Goal: Task Accomplishment & Management: Manage account settings

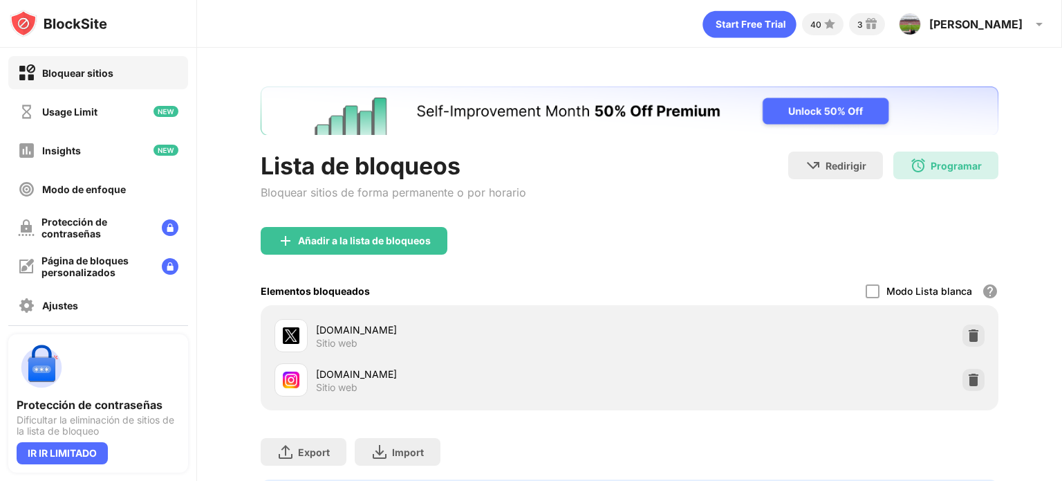
click at [932, 166] on div "Programar" at bounding box center [956, 166] width 51 height 12
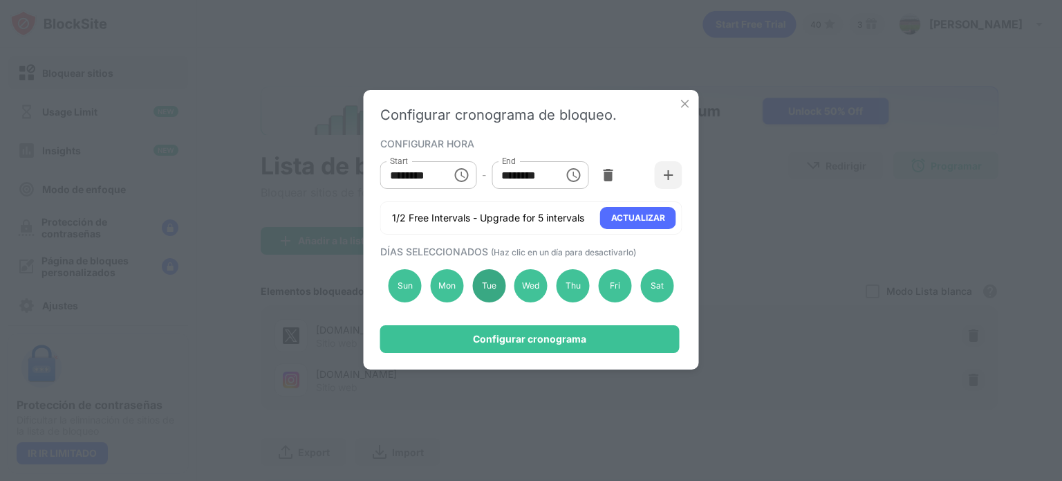
click at [493, 298] on div "Tue" at bounding box center [488, 285] width 33 height 33
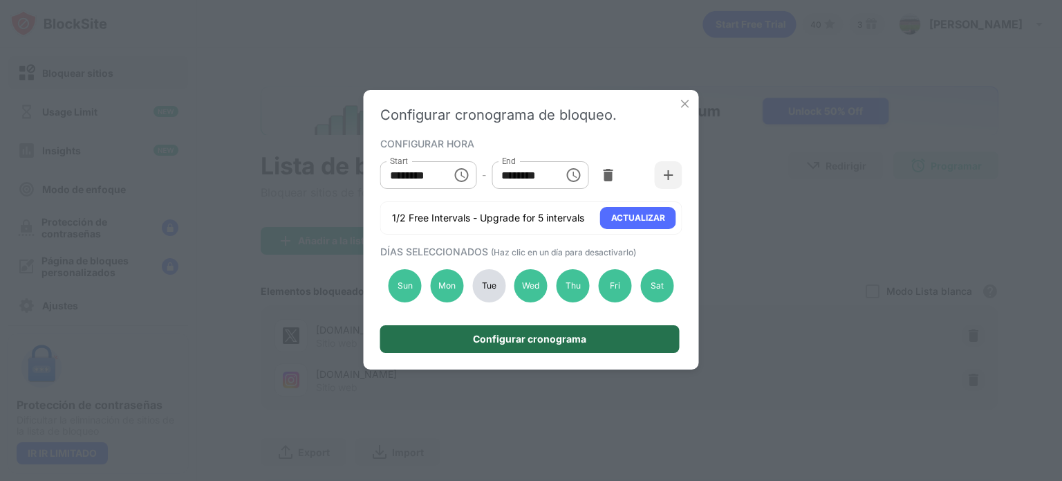
click at [503, 338] on div "Configurar cronograma" at bounding box center [529, 338] width 113 height 11
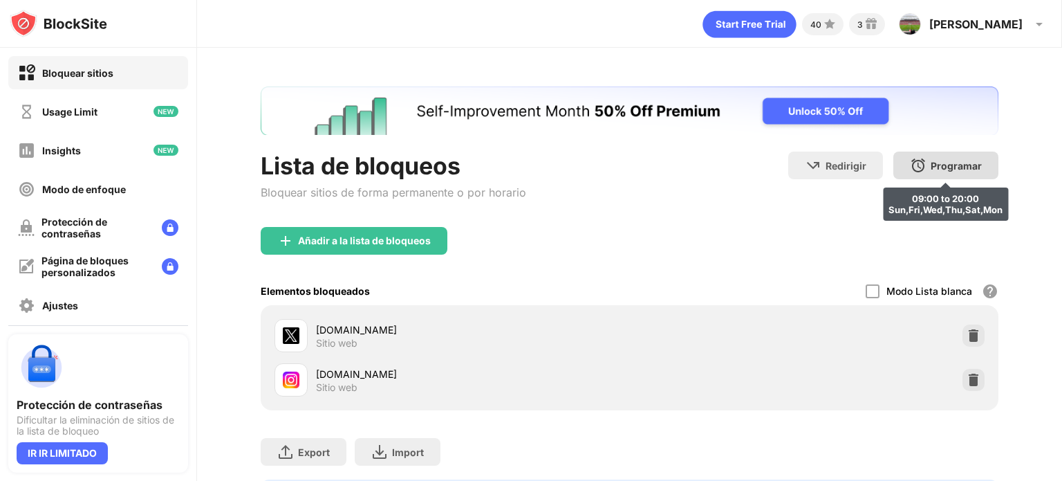
click at [950, 176] on div "Programar 09:00 to 20:00 Sun,Fri,Wed,Thu,Sat,Mon" at bounding box center [946, 165] width 105 height 28
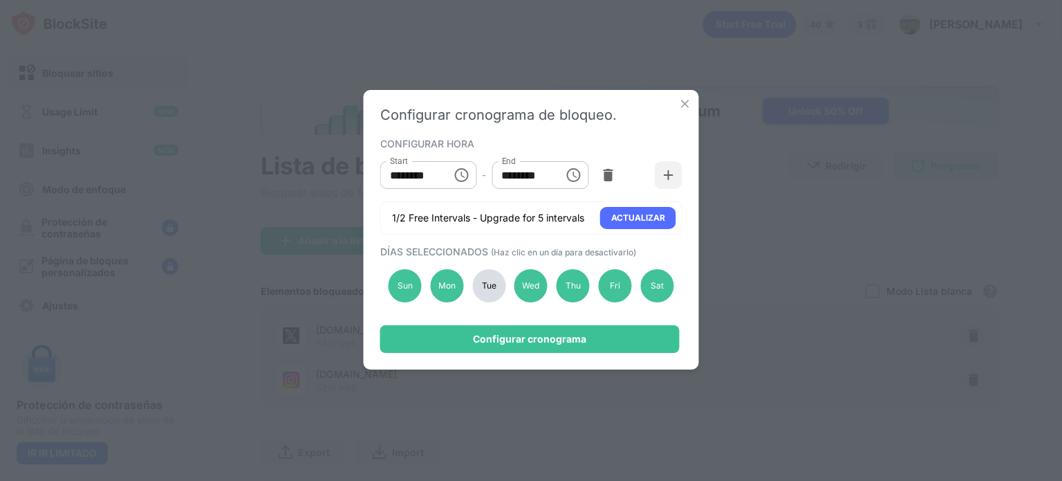
click at [479, 290] on div "Tue" at bounding box center [488, 285] width 33 height 33
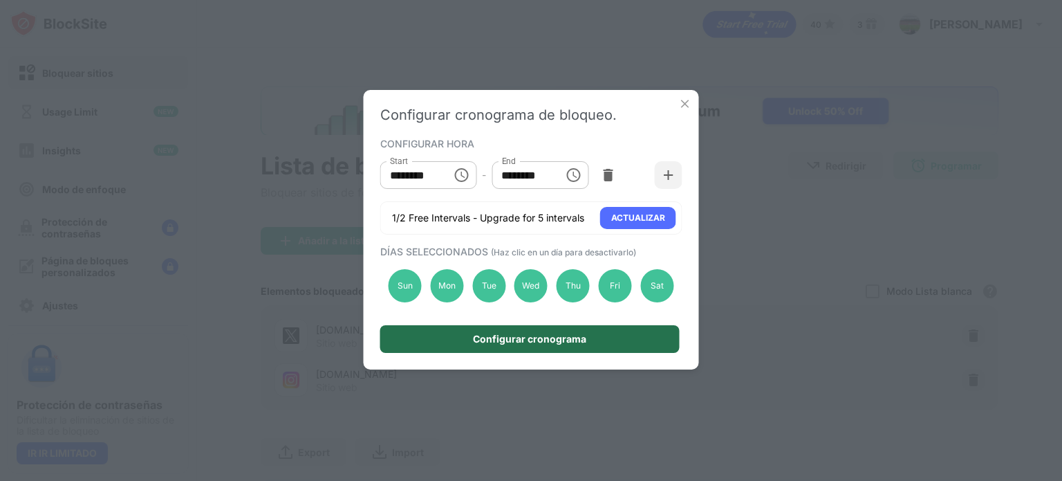
click at [510, 334] on div "Configurar cronograma" at bounding box center [529, 338] width 113 height 11
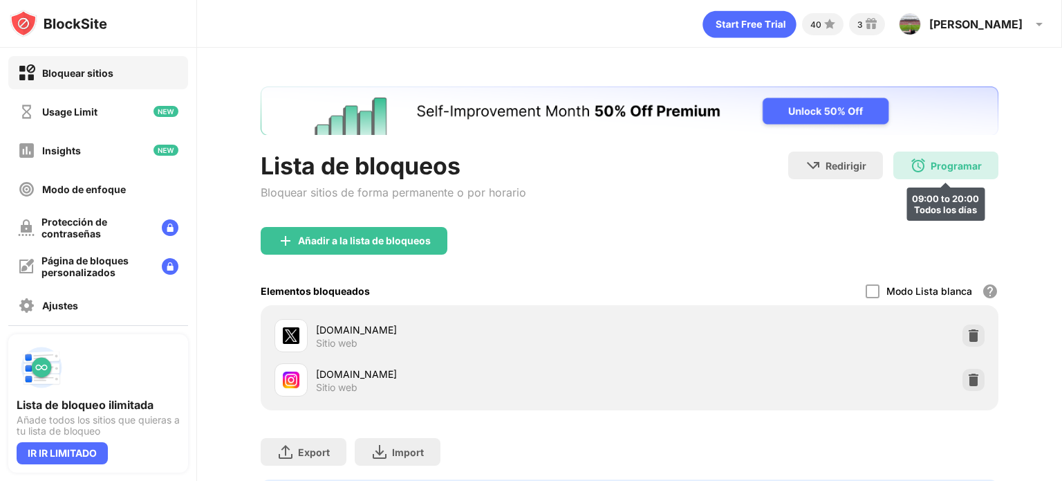
click at [948, 172] on div "Programar 09:00 to 20:00 Todos los [PERSON_NAME]" at bounding box center [946, 165] width 105 height 28
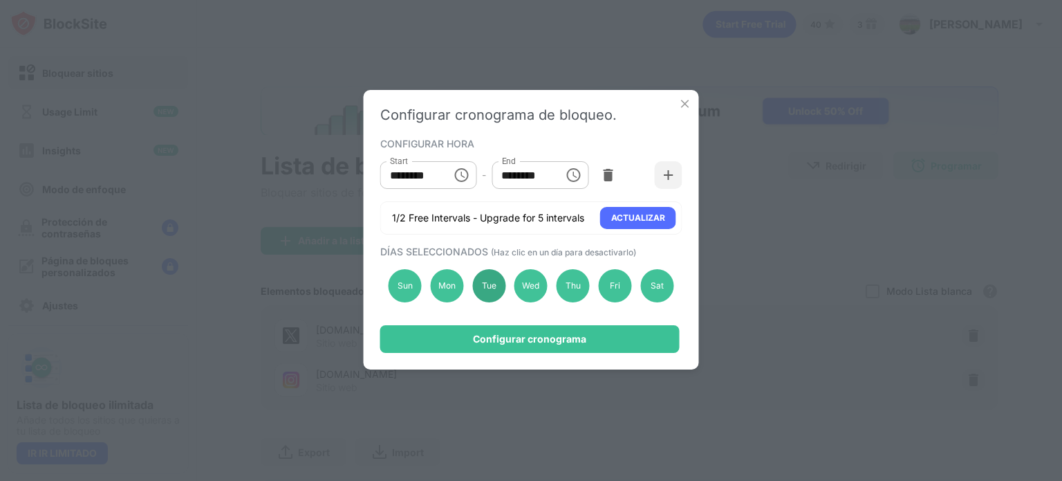
click at [497, 287] on div "Tue" at bounding box center [488, 285] width 33 height 33
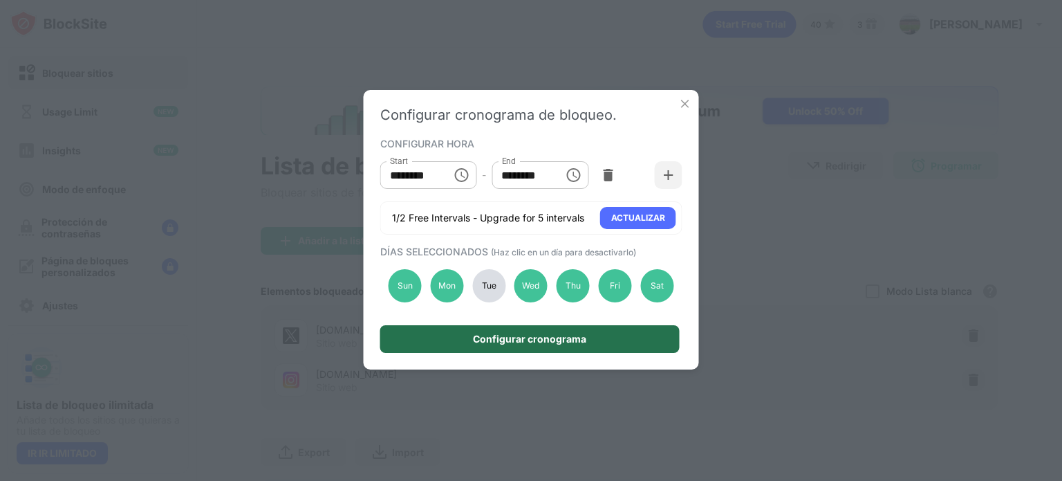
click at [517, 337] on div "Configurar cronograma" at bounding box center [529, 338] width 113 height 11
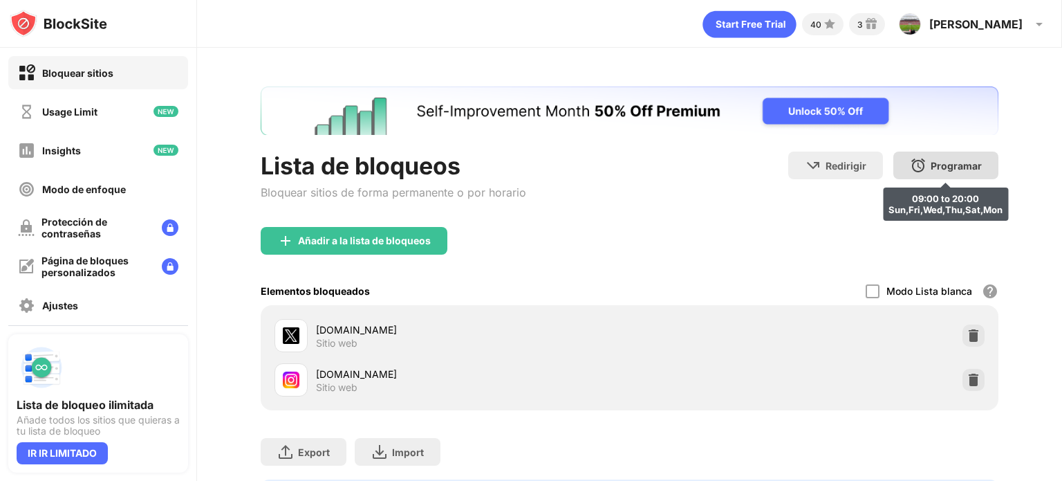
click at [943, 156] on div "Programar 09:00 to 20:00 Sun,Fri,Wed,Thu,Sat,Mon" at bounding box center [946, 165] width 105 height 28
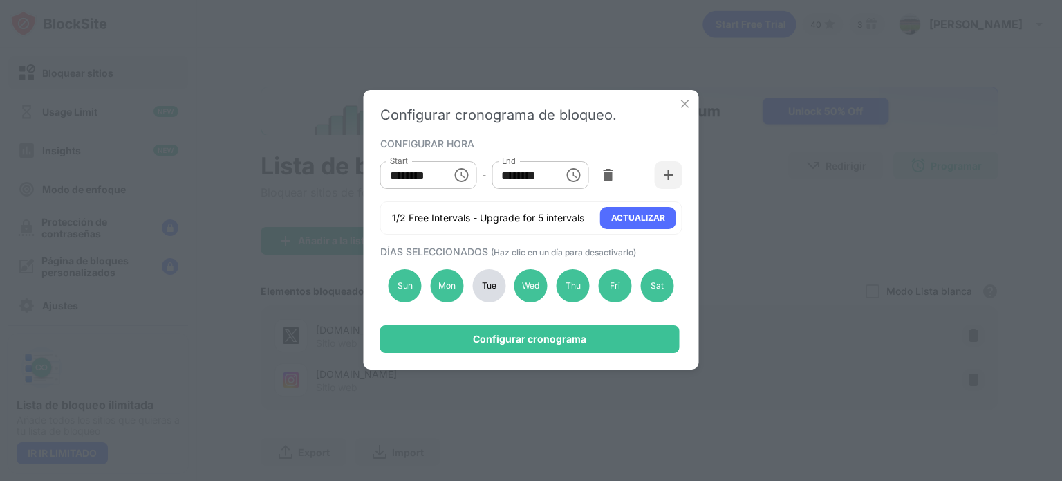
click at [492, 287] on div "Tue" at bounding box center [488, 285] width 33 height 33
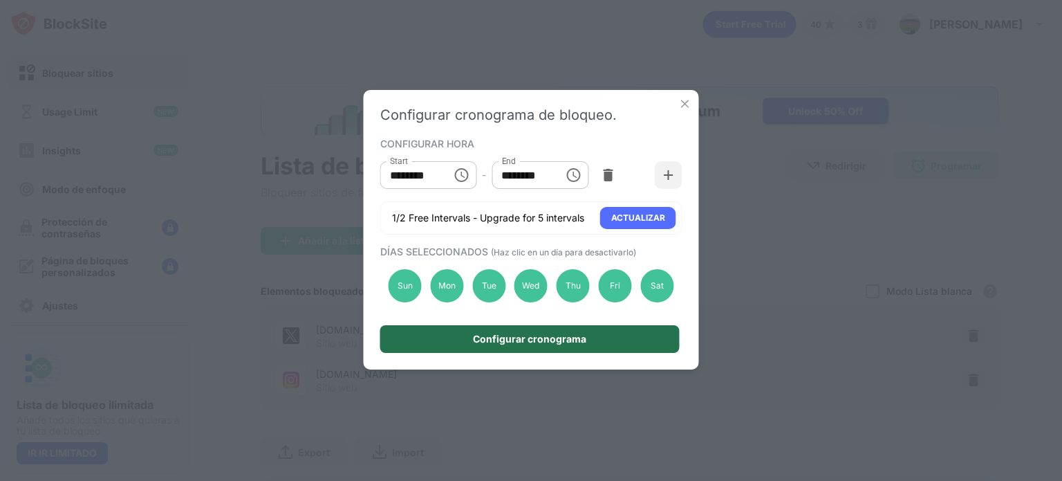
click at [498, 338] on div "Configurar cronograma" at bounding box center [529, 338] width 113 height 11
